Goal: Task Accomplishment & Management: Use online tool/utility

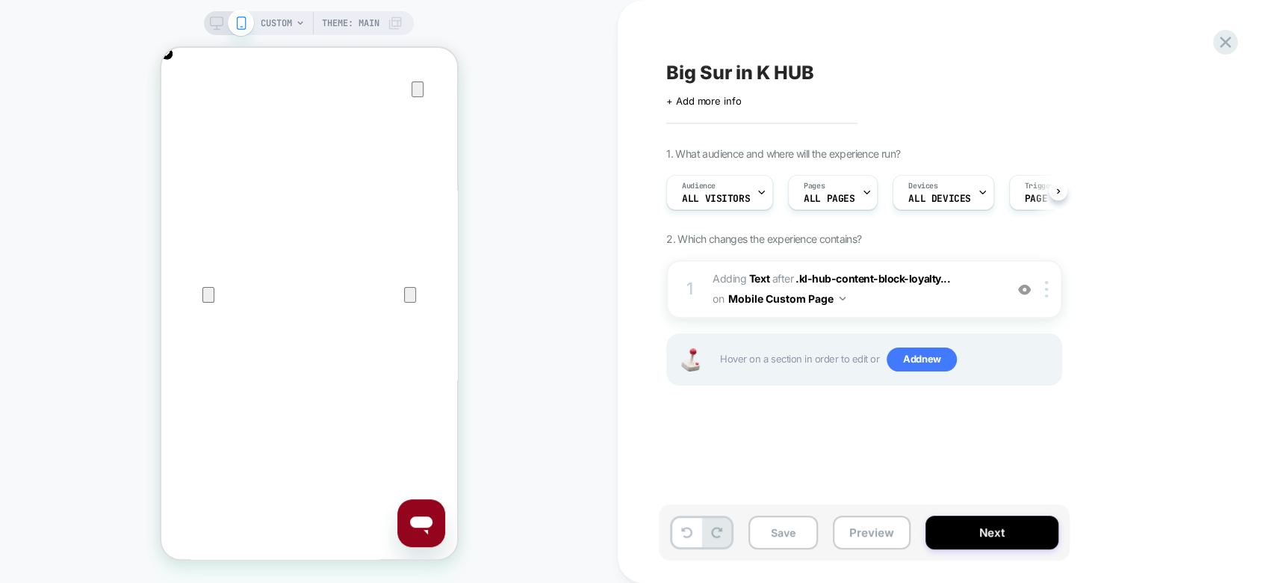
scroll to position [0, 296]
click at [1225, 52] on icon at bounding box center [1226, 42] width 20 height 20
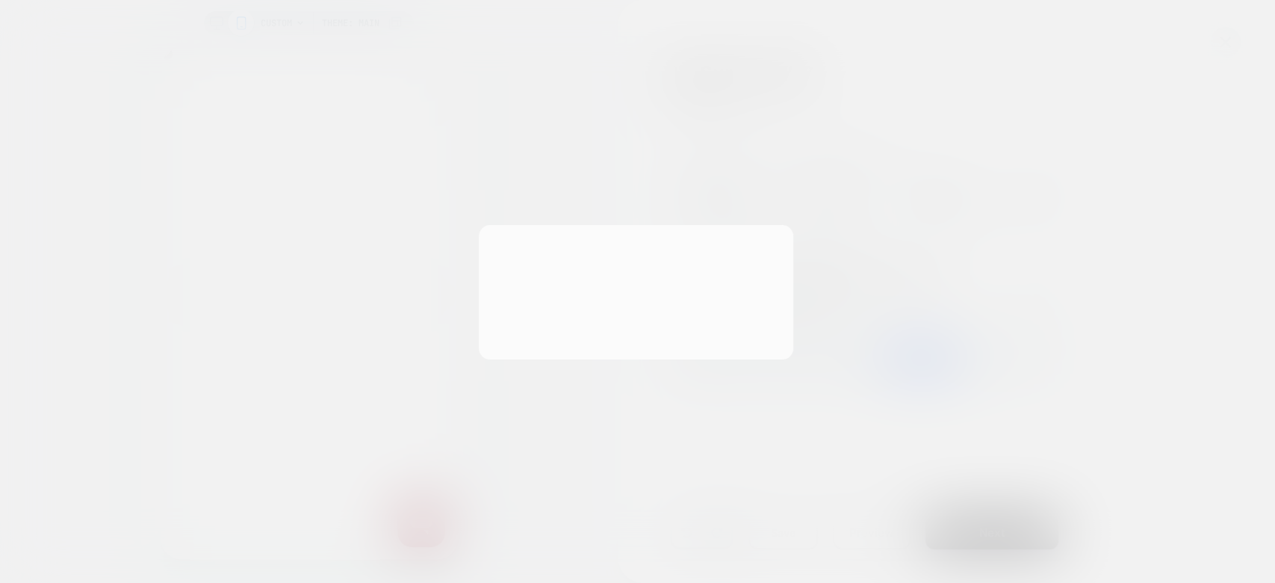
scroll to position [0, 592]
click at [570, 312] on button "Discard Changes" at bounding box center [563, 327] width 134 height 46
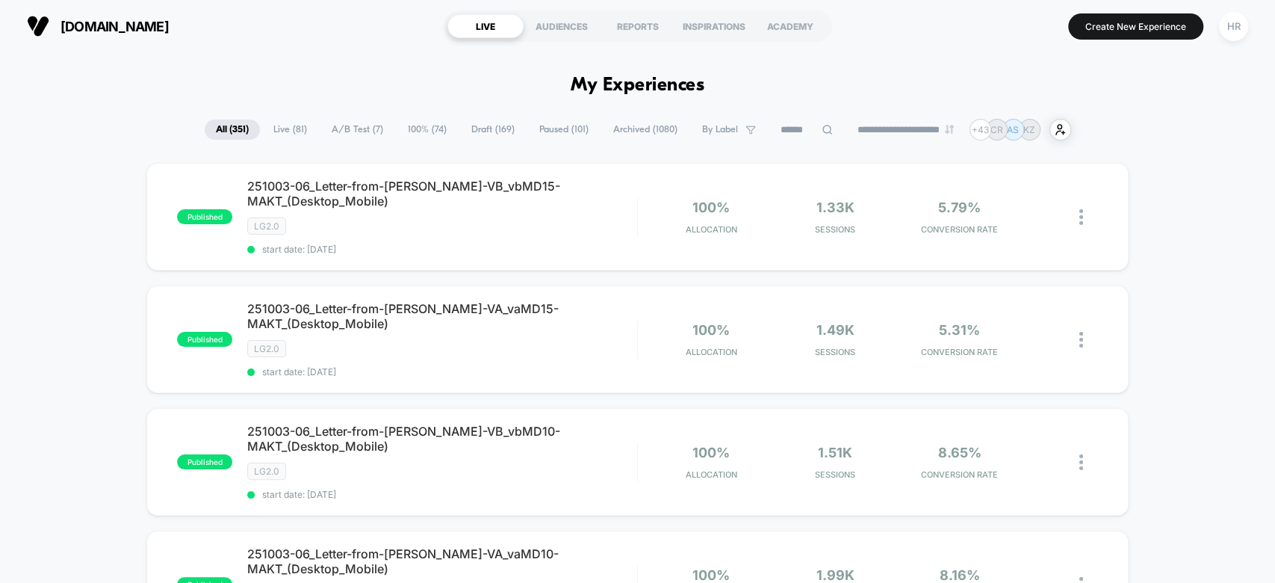
click at [485, 120] on span "Draft ( 169 )" at bounding box center [493, 130] width 66 height 20
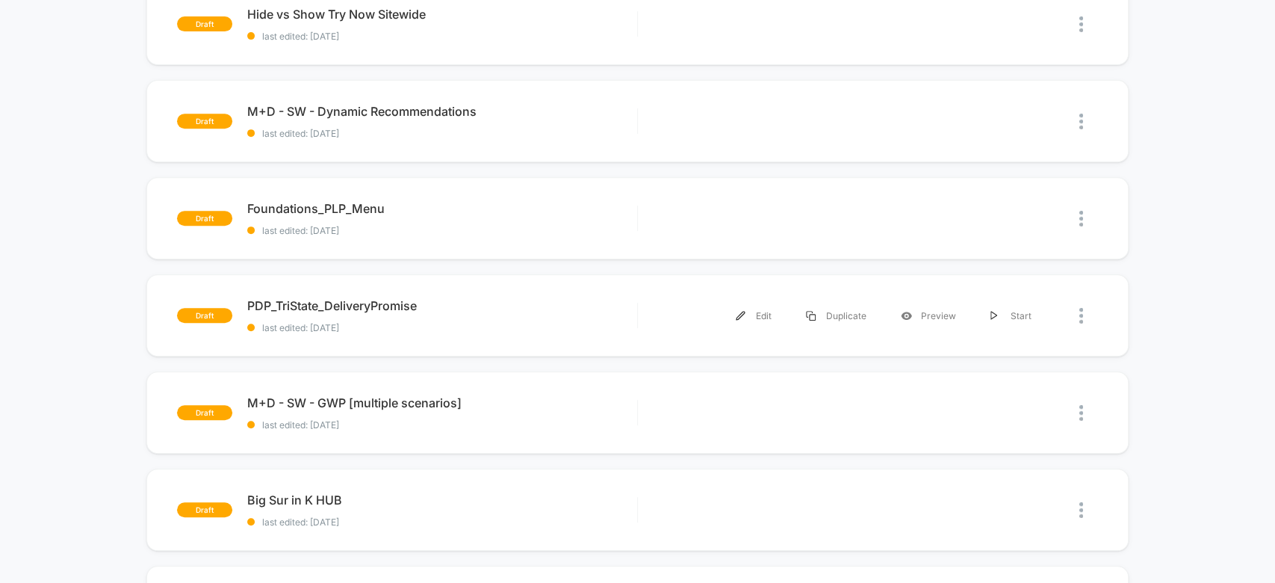
scroll to position [456, 0]
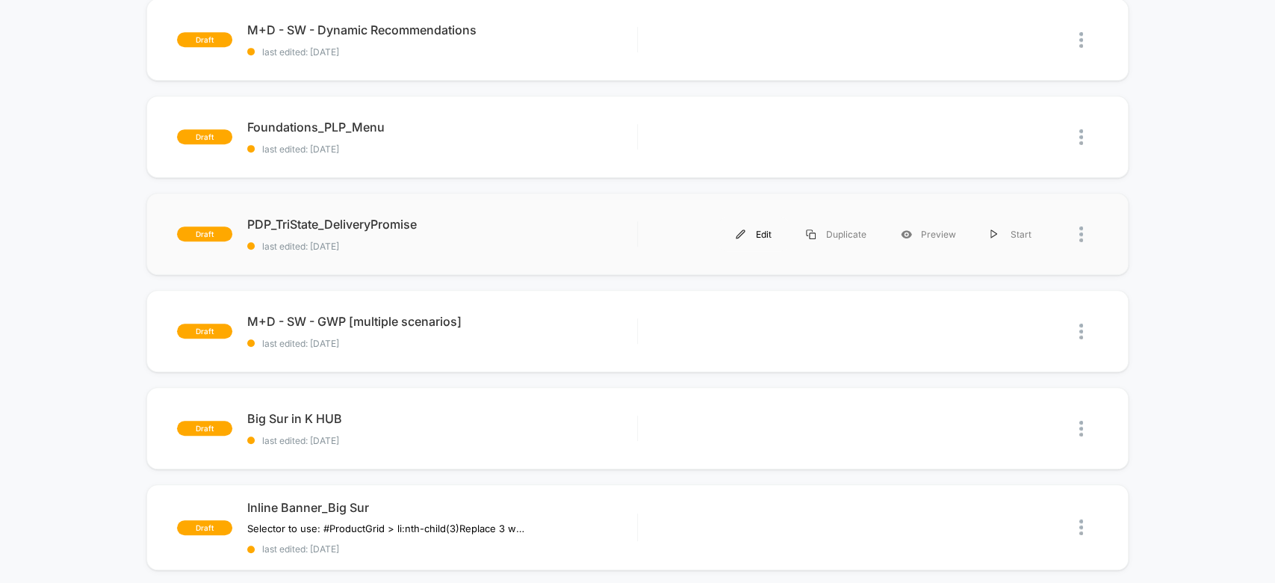
click at [766, 232] on div "Edit" at bounding box center [754, 234] width 70 height 34
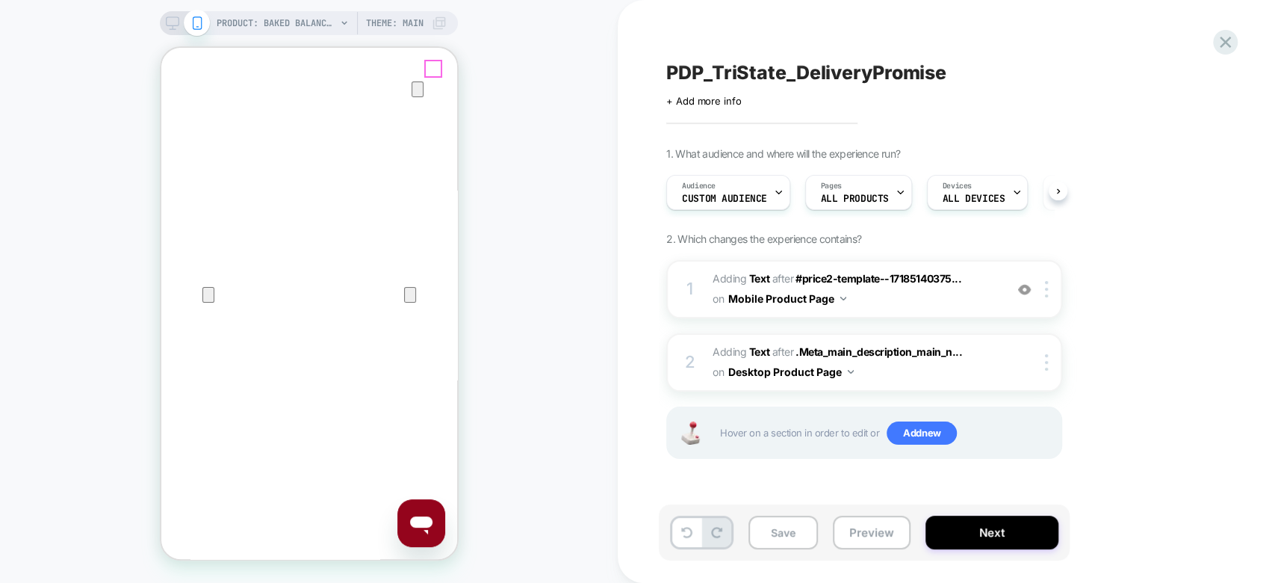
click at [185, 111] on icon "Close" at bounding box center [176, 120] width 18 height 18
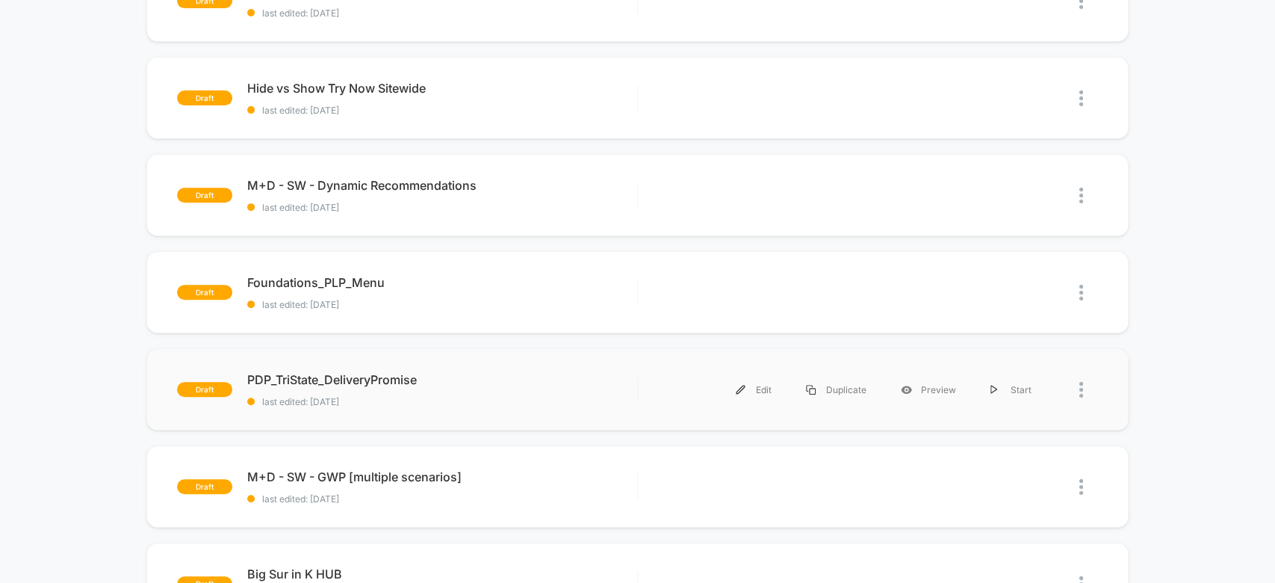
scroll to position [300, 0]
click at [759, 388] on div "Edit" at bounding box center [754, 391] width 70 height 34
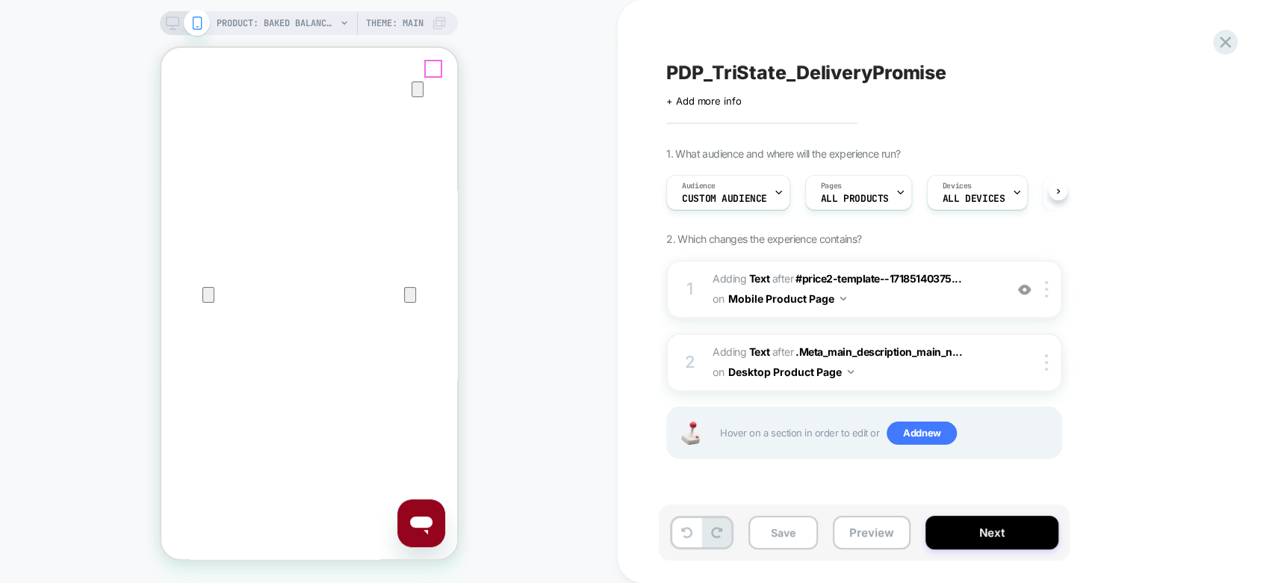
click at [181, 114] on icon "Close" at bounding box center [175, 119] width 10 height 10
click at [767, 537] on button "Save" at bounding box center [783, 533] width 69 height 34
click at [888, 541] on button "Preview" at bounding box center [872, 533] width 78 height 34
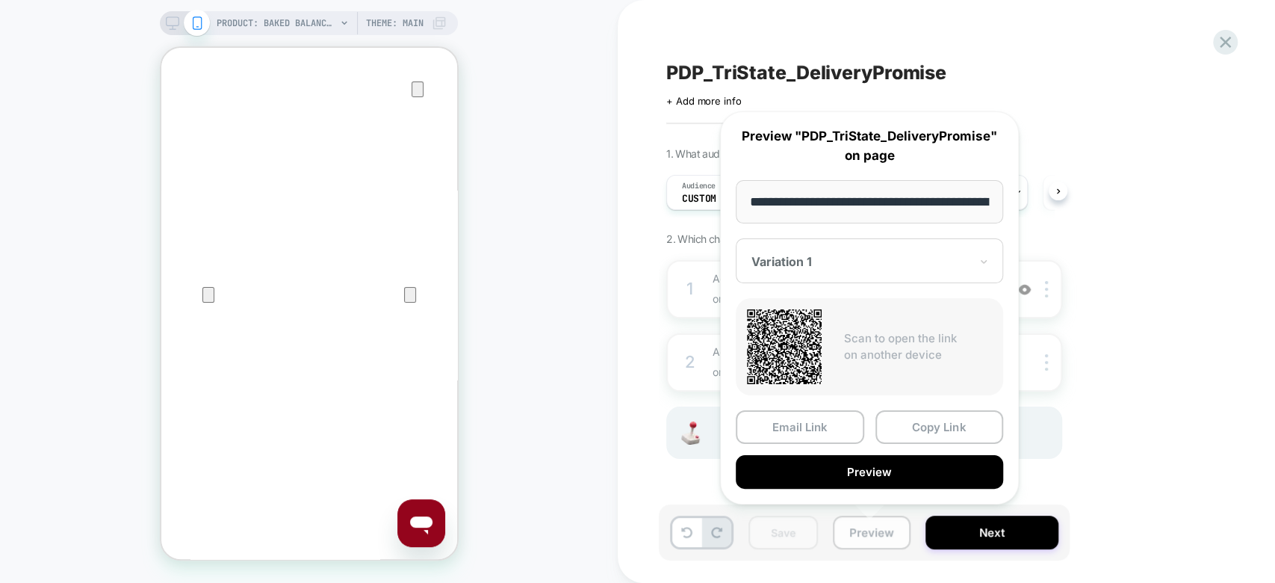
scroll to position [0, 424]
click at [1181, 324] on div "1. What audience and where will the experience run? Audience Custom Audience Pa…" at bounding box center [938, 321] width 545 height 349
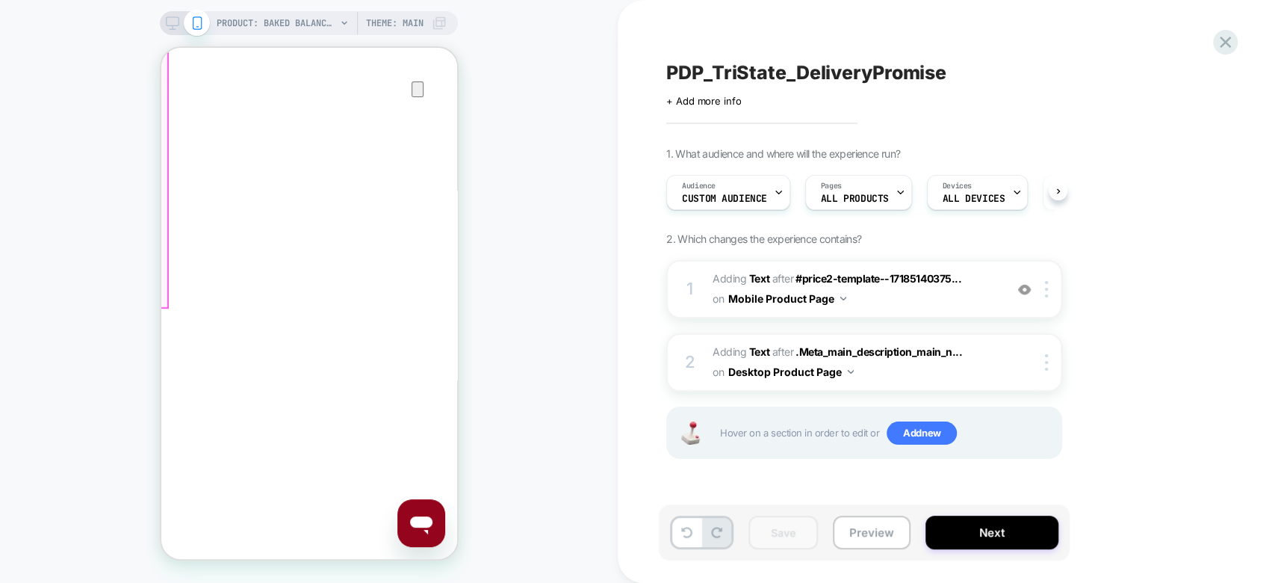
scroll to position [0, 0]
click at [1048, 290] on img at bounding box center [1046, 289] width 3 height 16
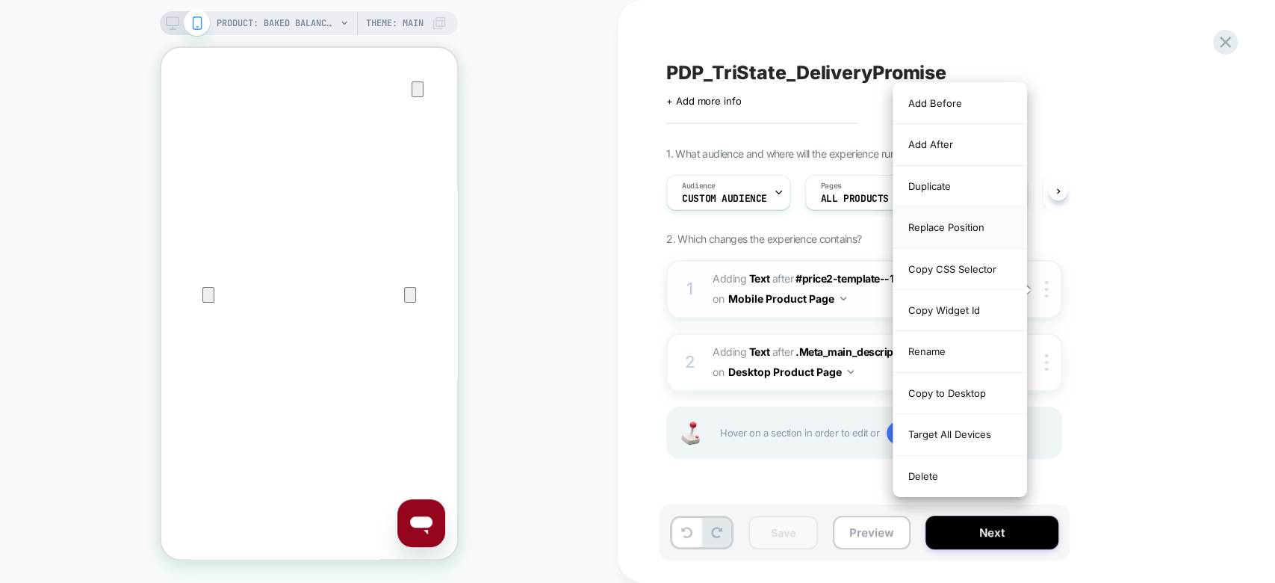
click at [953, 224] on div "Replace Position" at bounding box center [960, 227] width 133 height 41
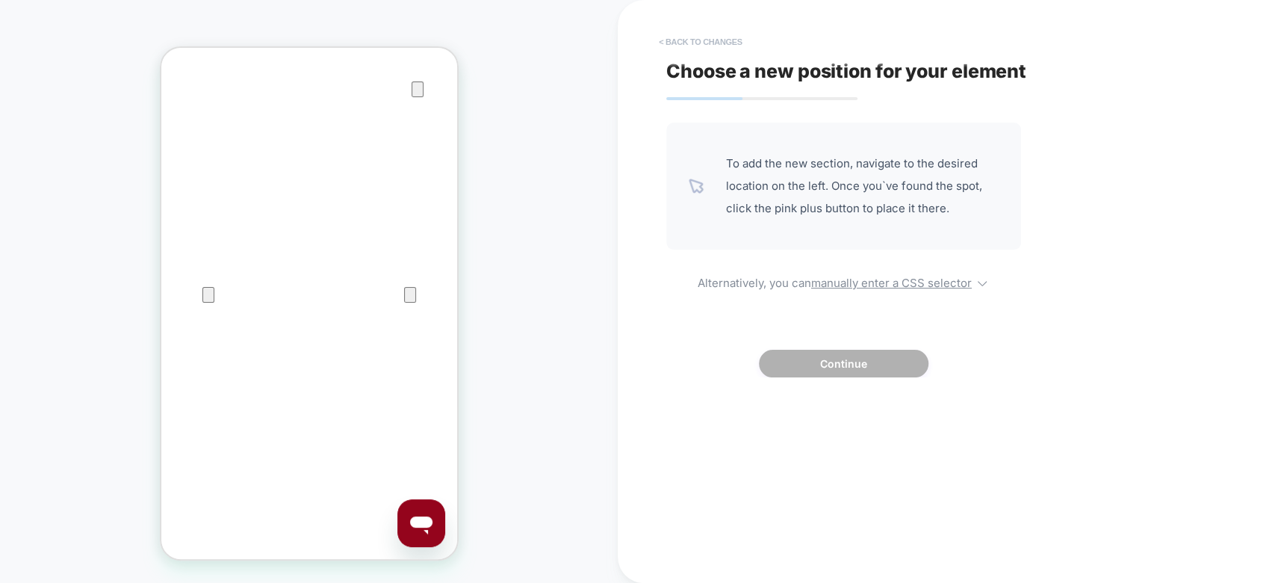
click at [708, 35] on button "< Back to changes" at bounding box center [701, 42] width 99 height 24
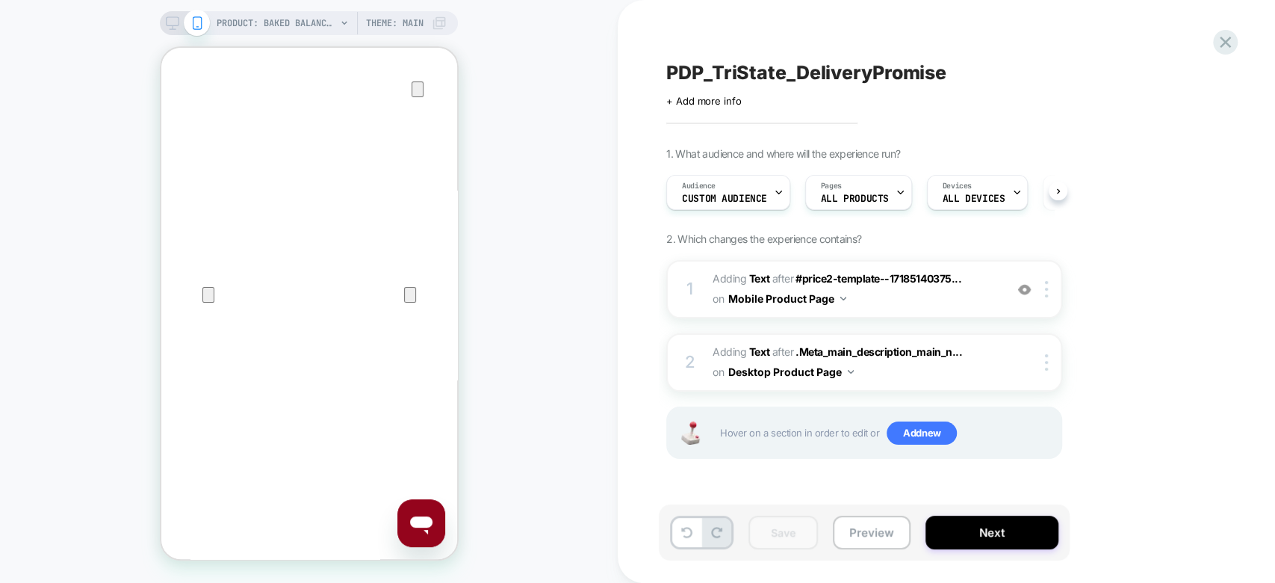
click at [564, 260] on div "PRODUCT: Baked Balance-n-Brighten Color Correcting Foundation PRODUCT: Baked Ba…" at bounding box center [309, 291] width 618 height 553
